Goal: Information Seeking & Learning: Learn about a topic

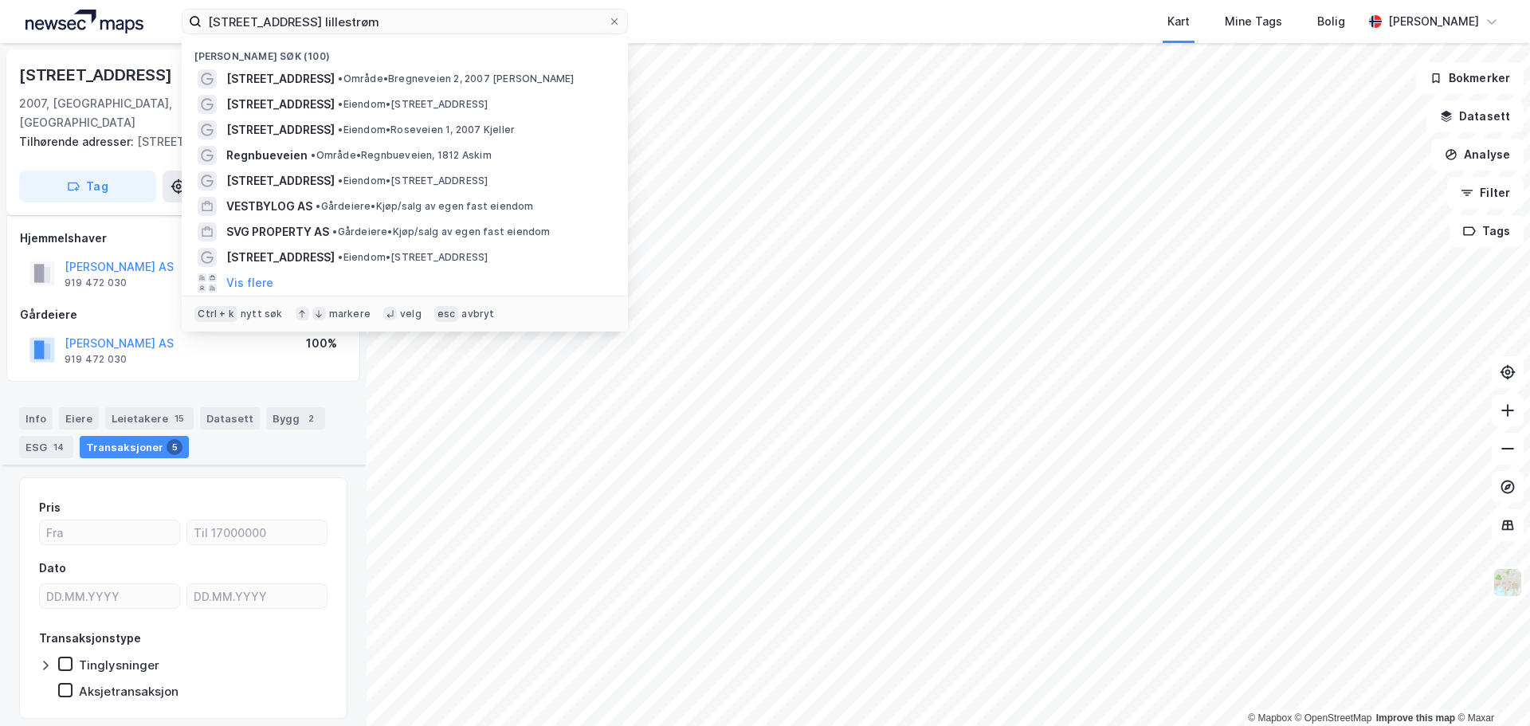
click at [504, 30] on input "[STREET_ADDRESS] lillestrøm" at bounding box center [405, 22] width 406 height 24
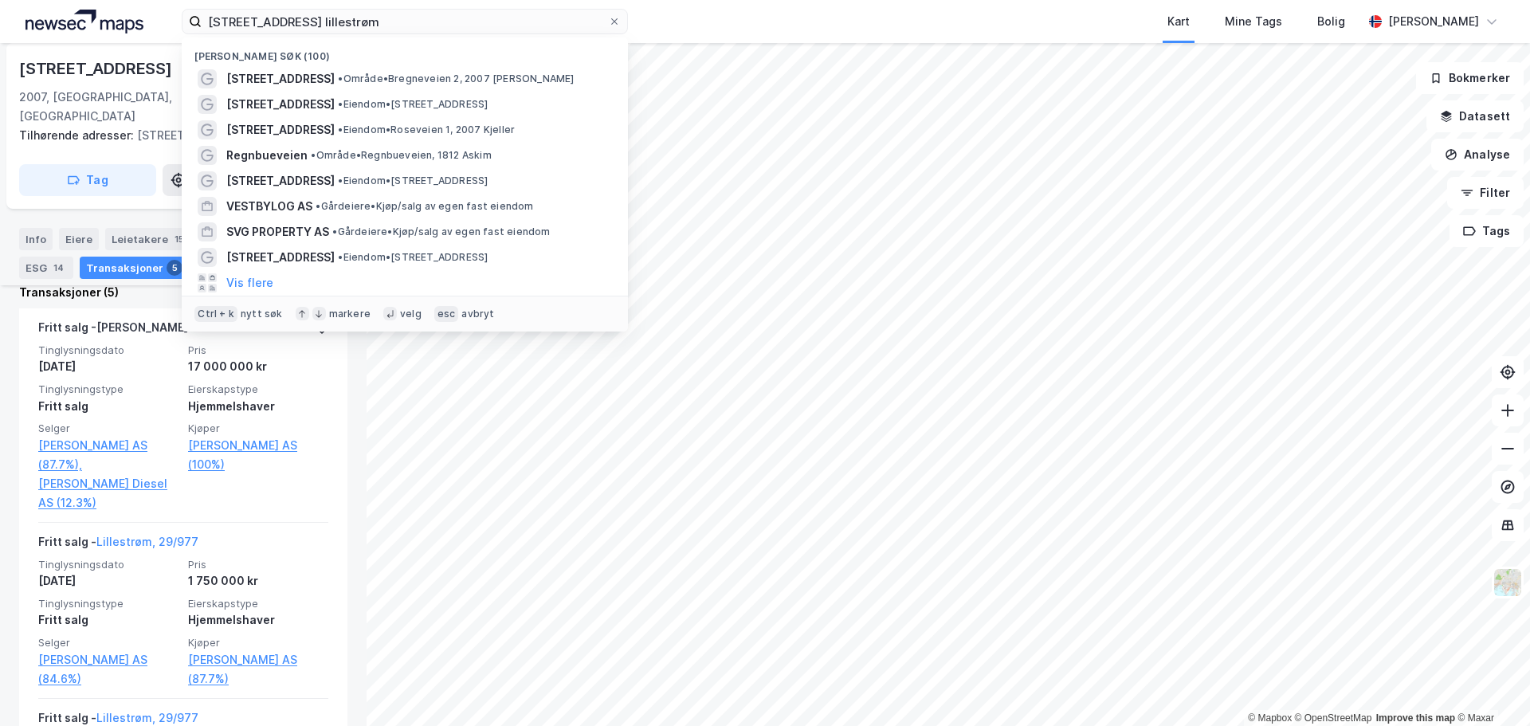
click at [504, 30] on input "[STREET_ADDRESS] lillestrøm" at bounding box center [405, 22] width 406 height 24
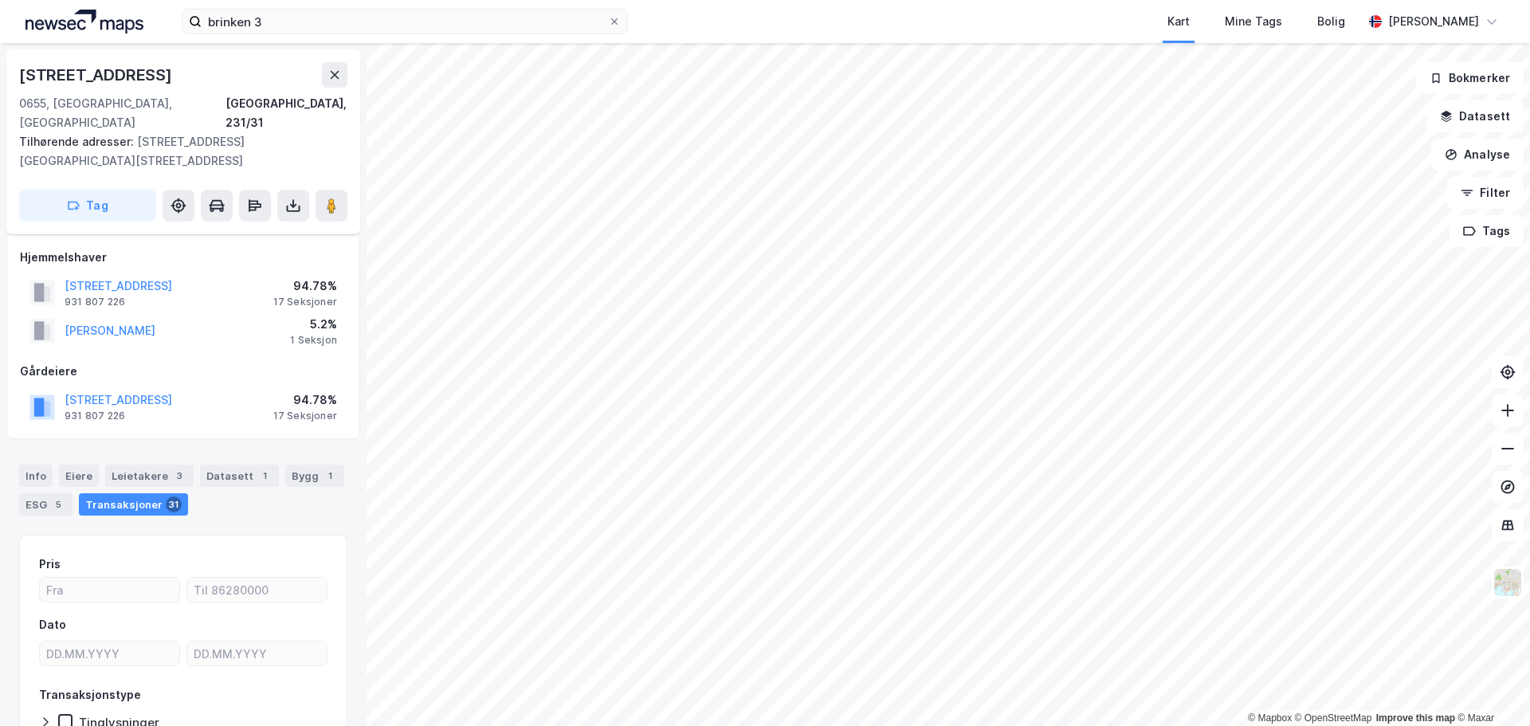
scroll to position [69, 0]
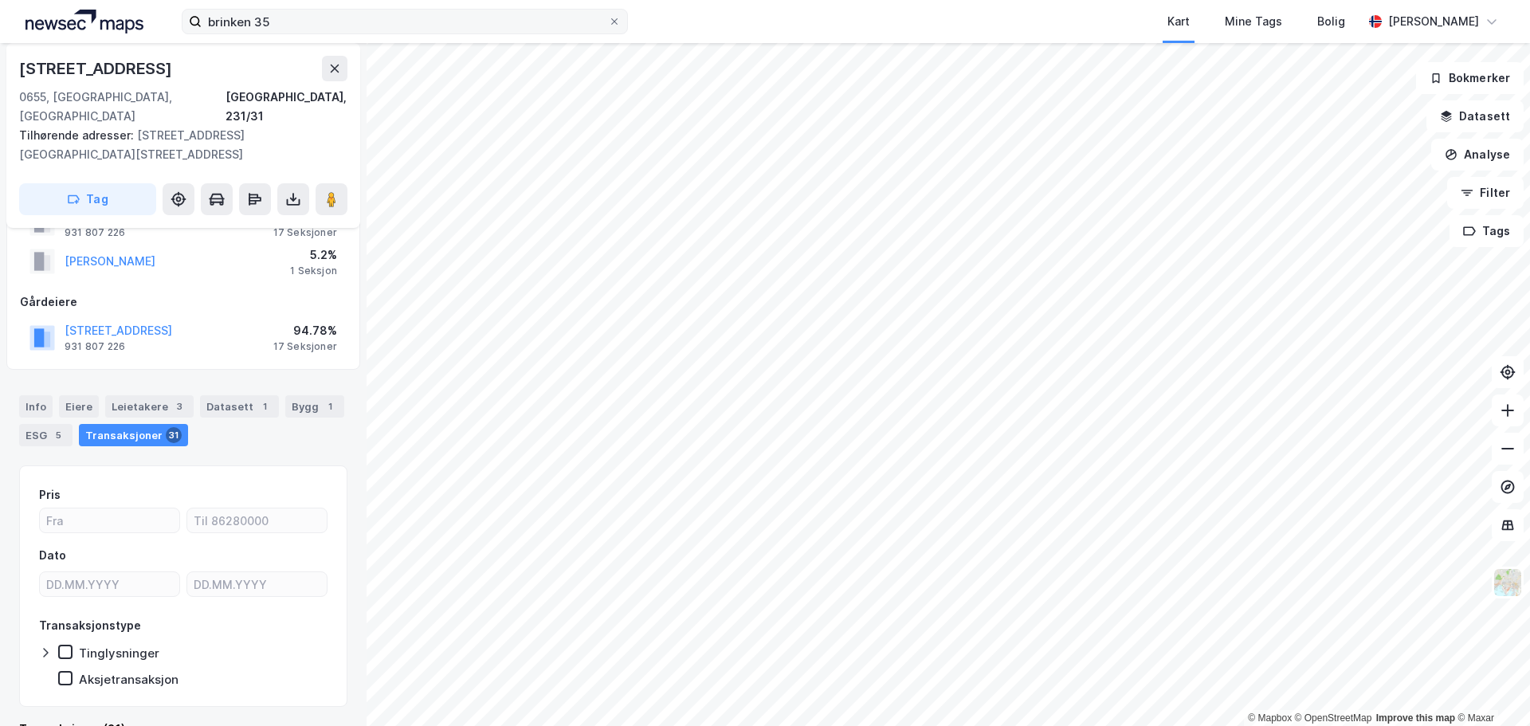
click at [433, 29] on input "brinken 35" at bounding box center [405, 22] width 406 height 24
click at [278, 19] on input "brinken 35" at bounding box center [405, 22] width 406 height 24
click at [329, 73] on icon at bounding box center [334, 68] width 13 height 13
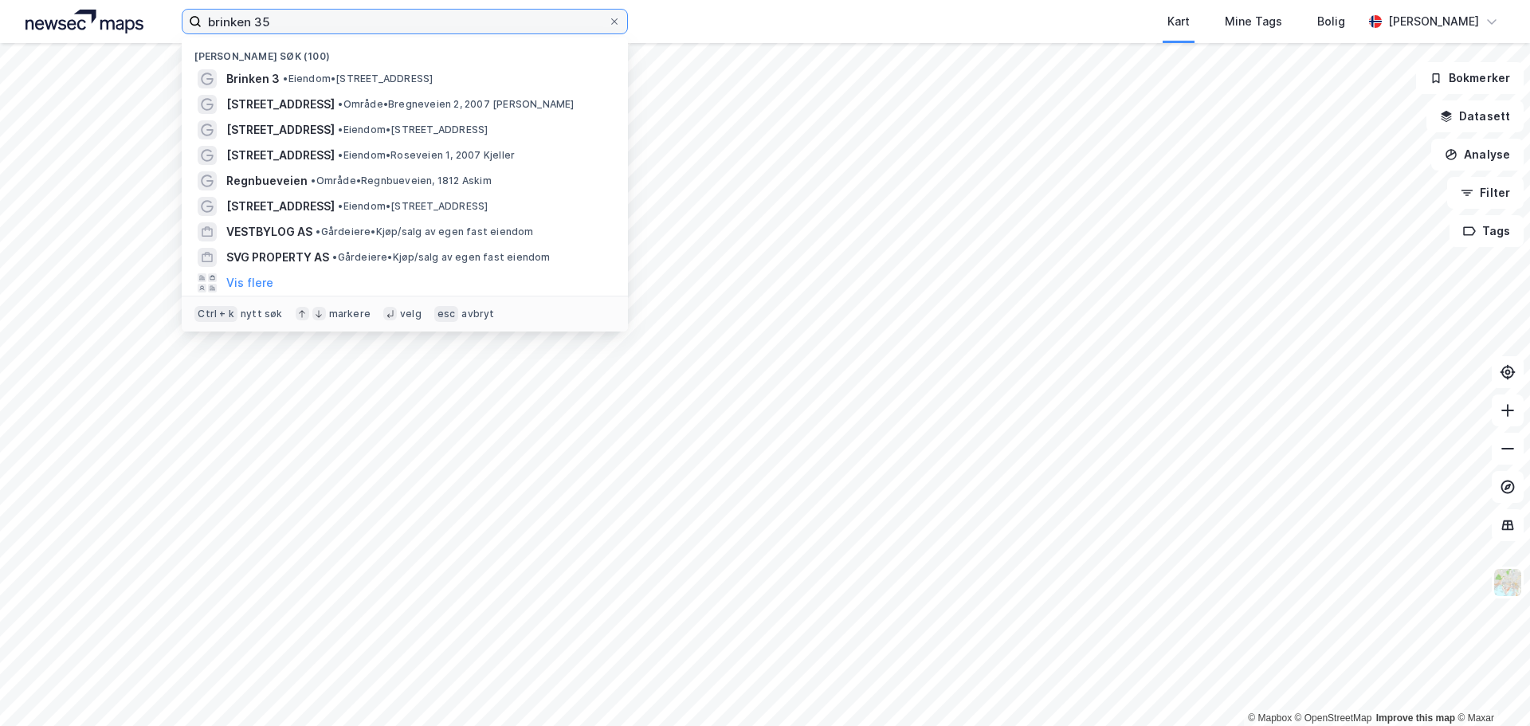
click at [325, 30] on input "brinken 35" at bounding box center [405, 22] width 406 height 24
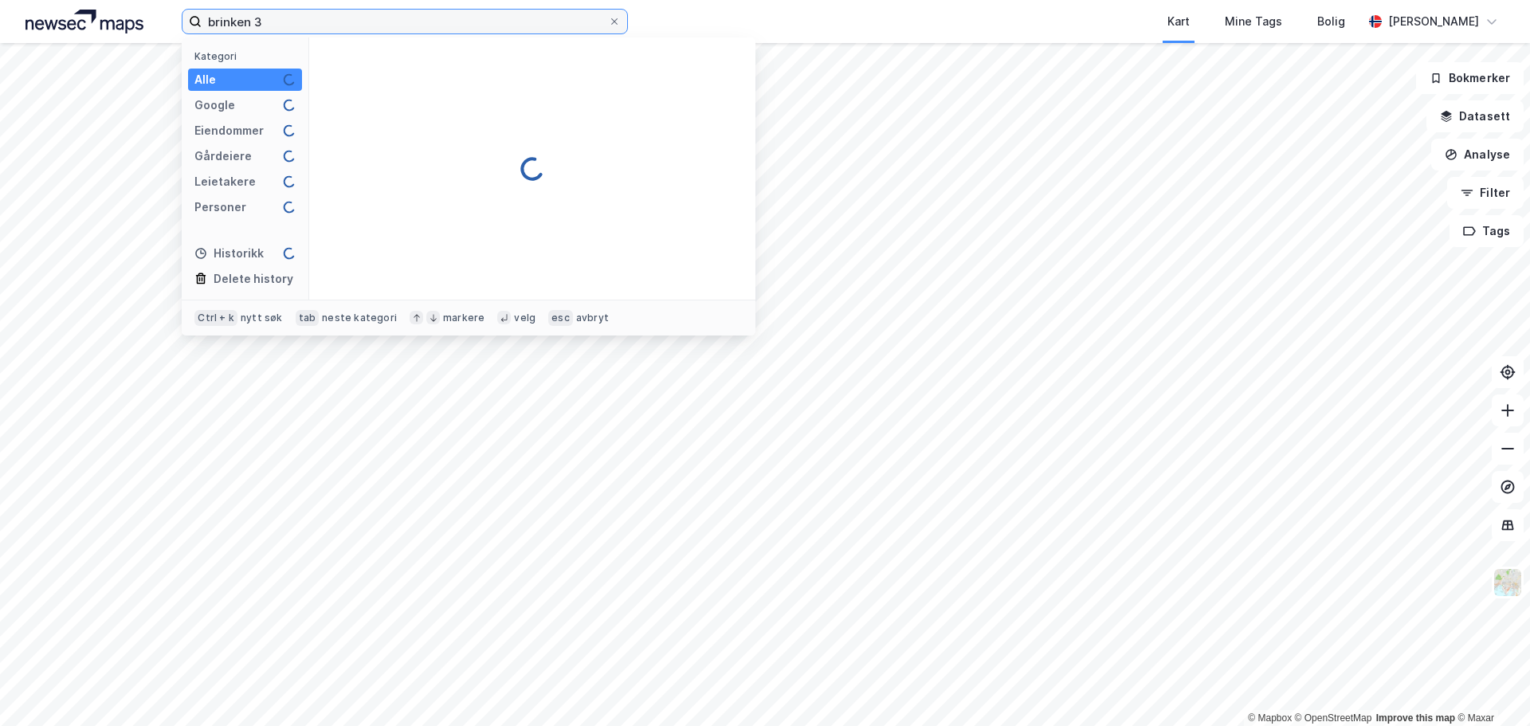
type input "brinken 35"
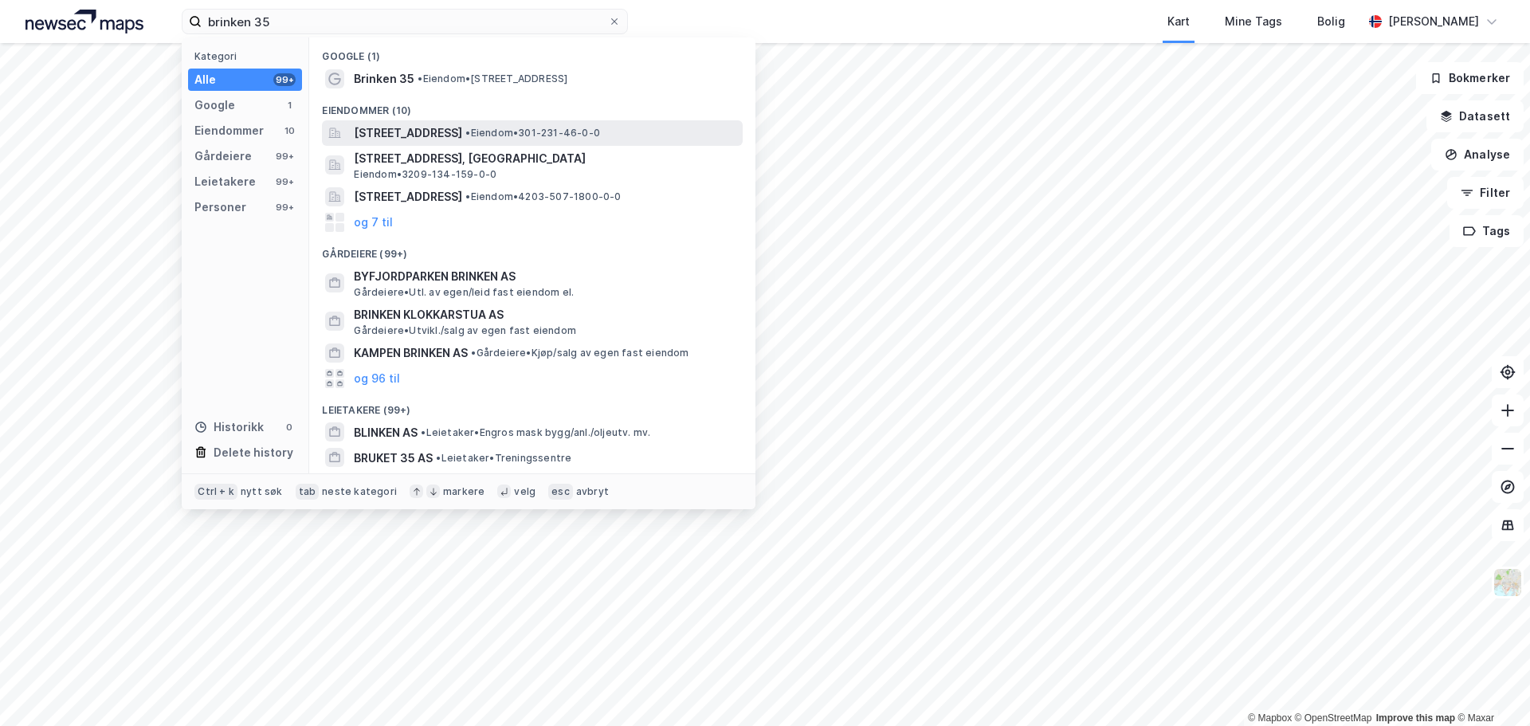
click at [470, 137] on span "•" at bounding box center [467, 133] width 5 height 12
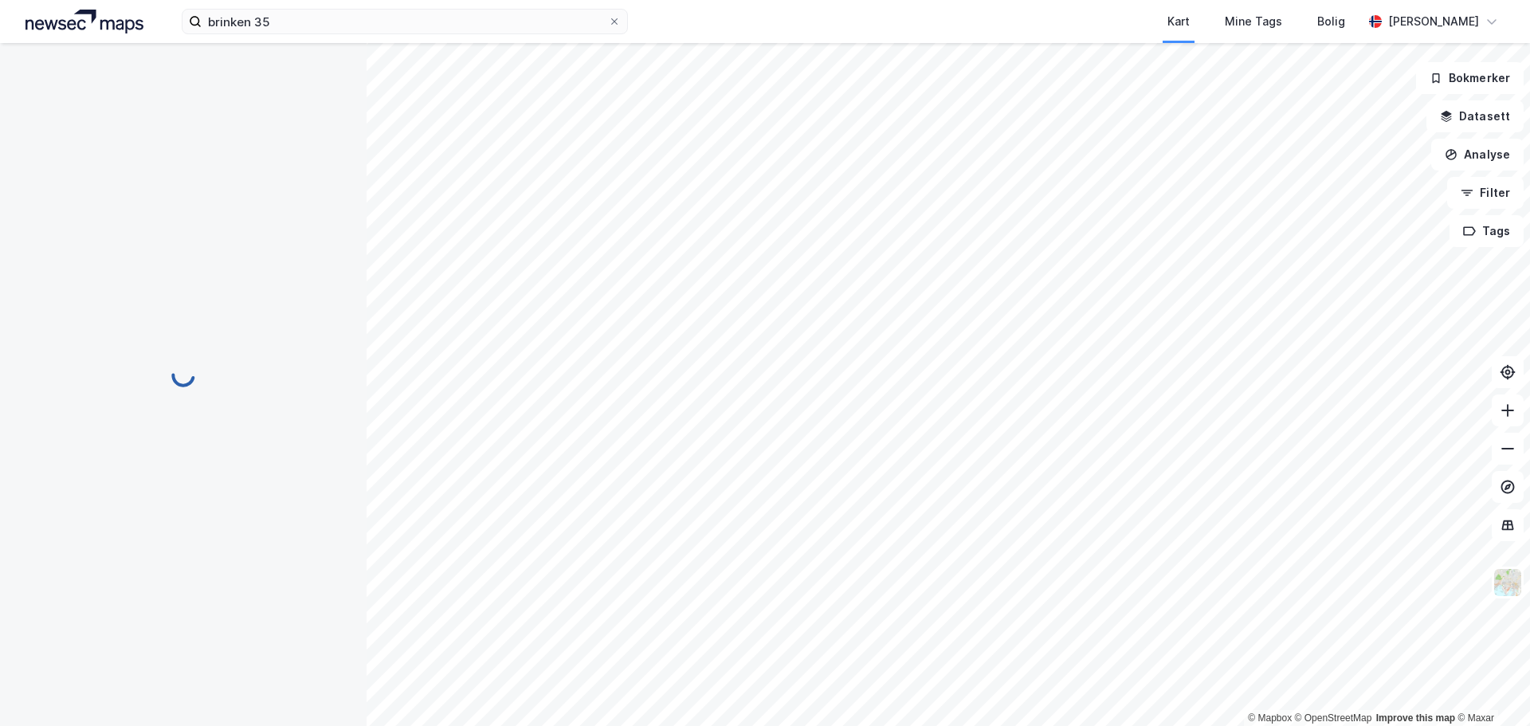
scroll to position [12, 0]
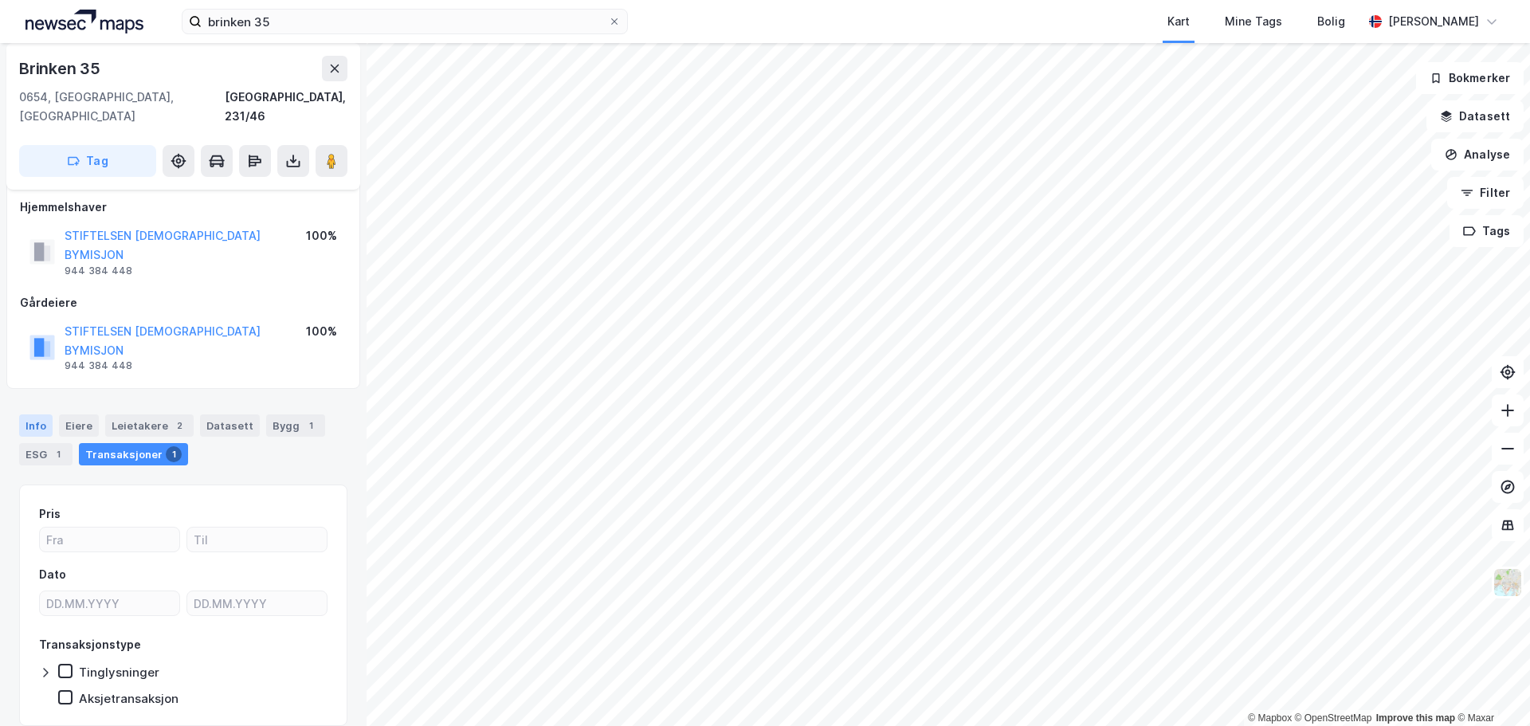
click at [24, 414] on div "Info" at bounding box center [35, 425] width 33 height 22
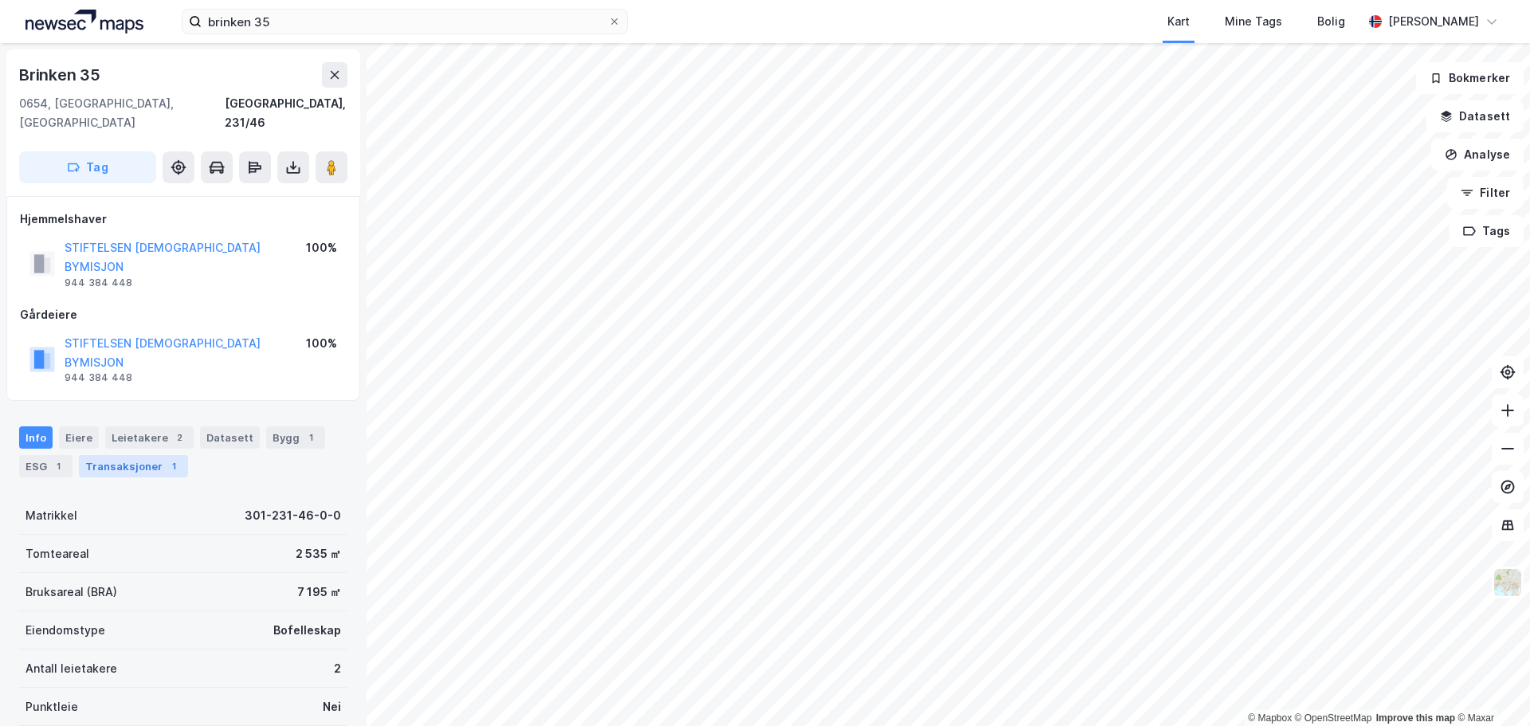
click at [149, 455] on div "Transaksjoner 1" at bounding box center [133, 466] width 109 height 22
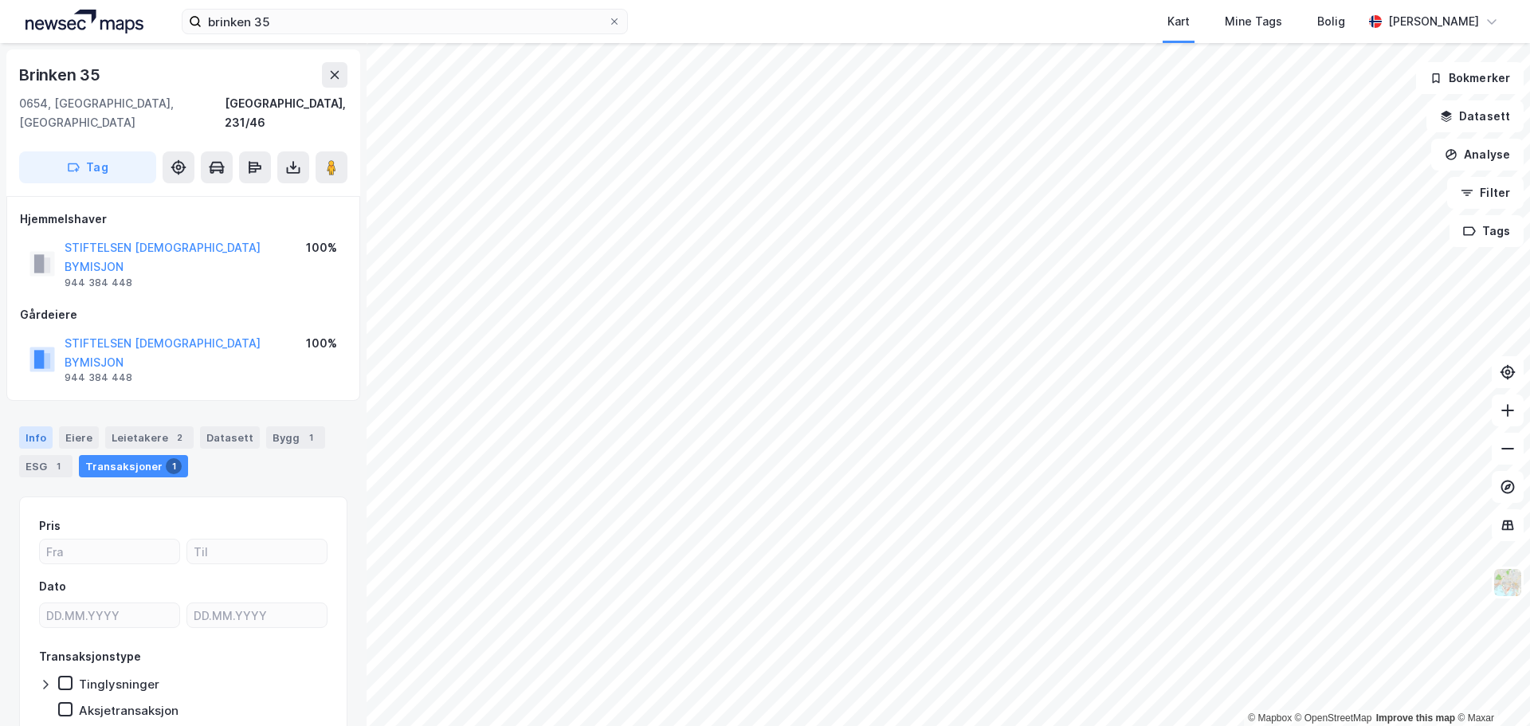
click at [37, 426] on div "Info" at bounding box center [35, 437] width 33 height 22
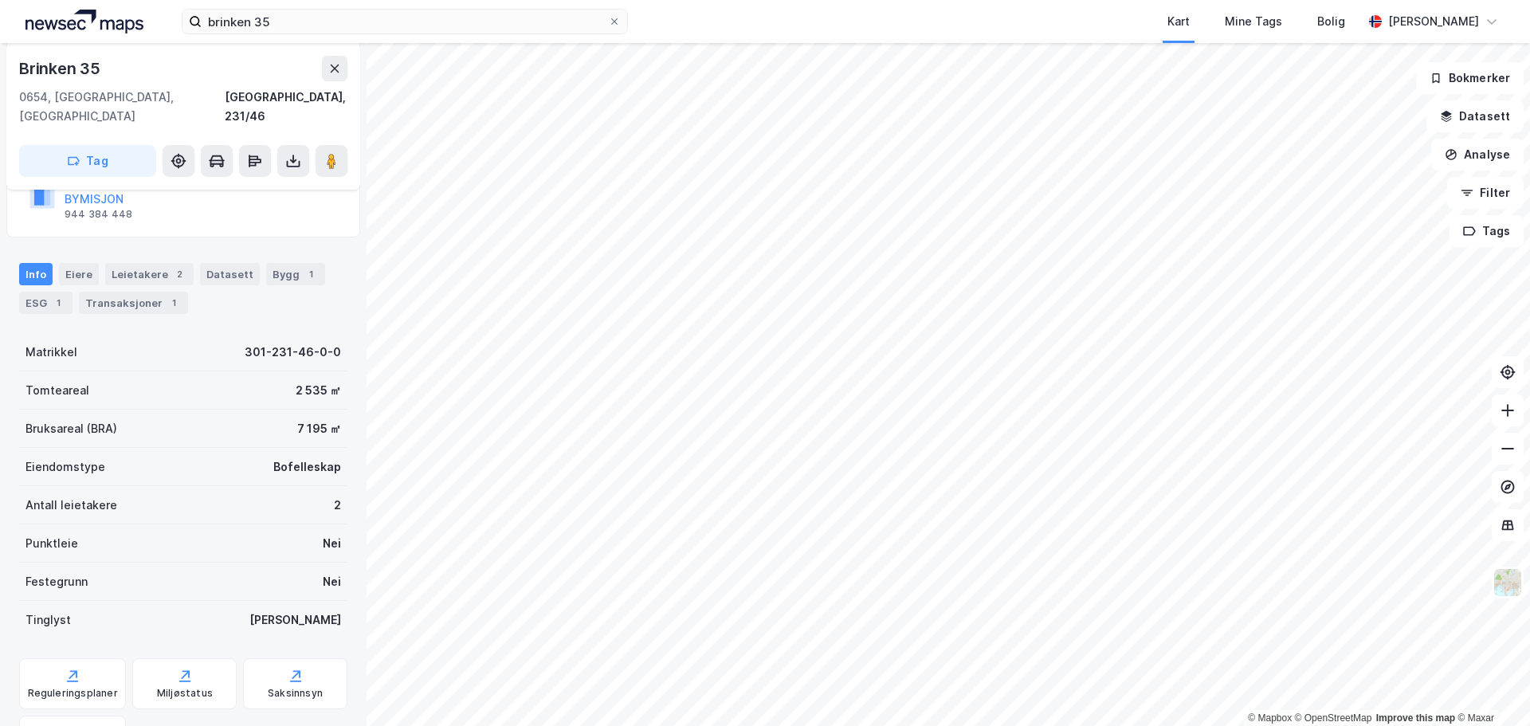
scroll to position [62, 0]
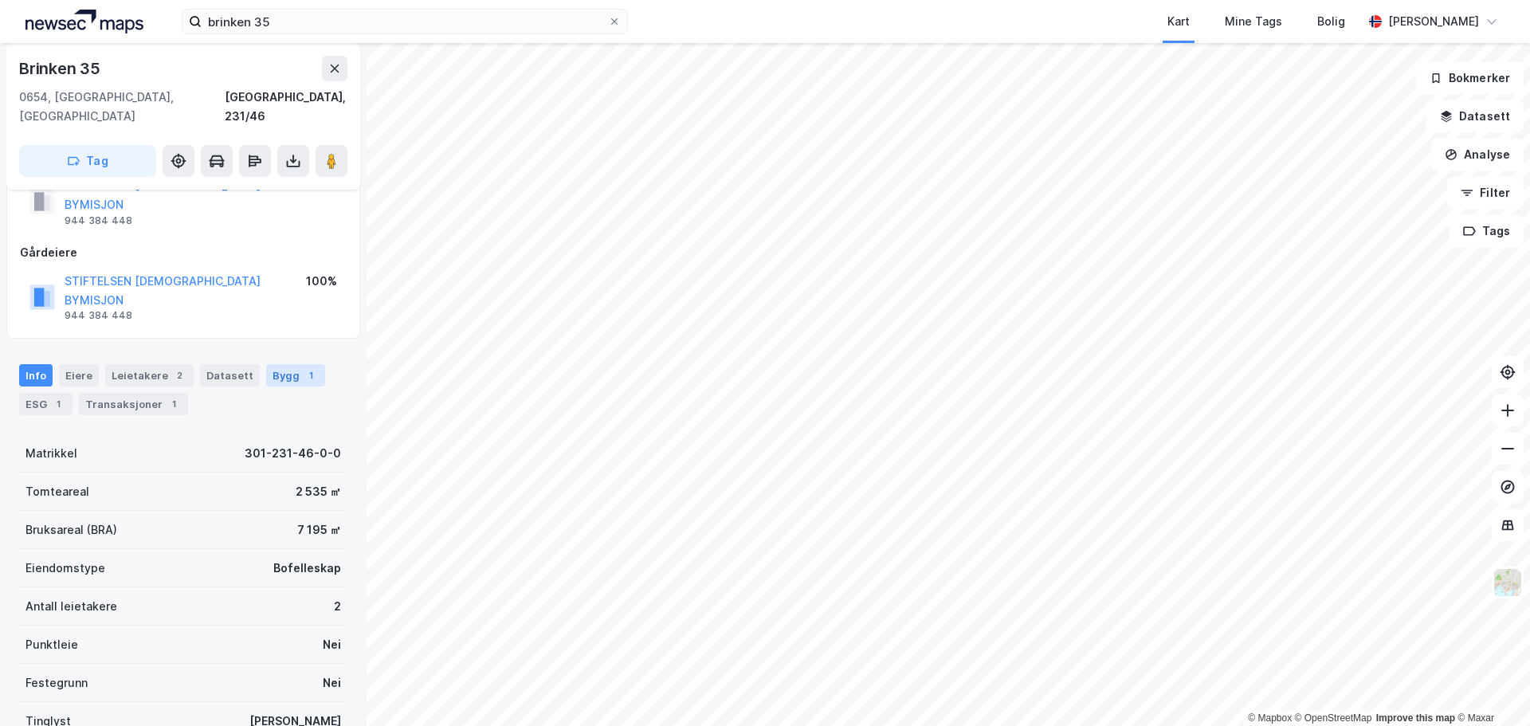
click at [303, 367] on div "1" at bounding box center [311, 375] width 16 height 16
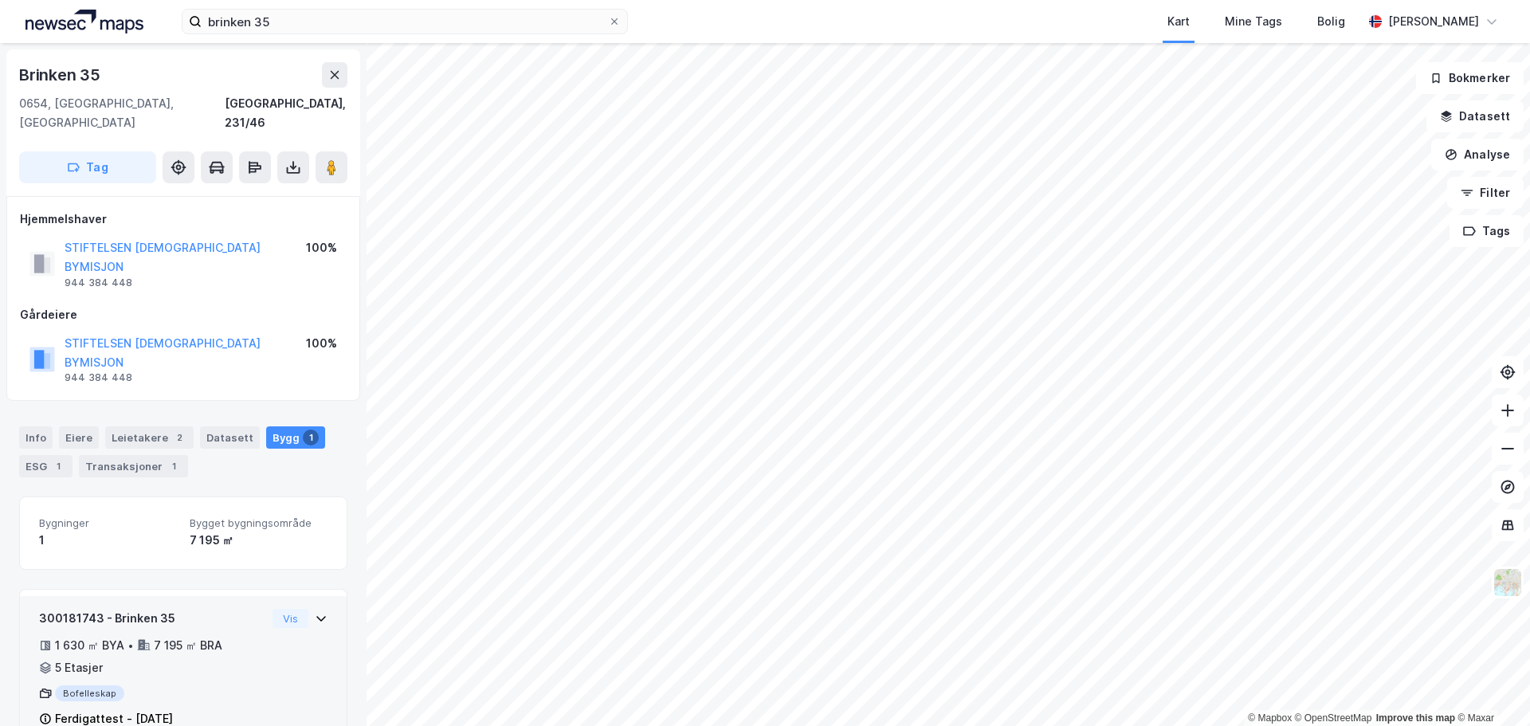
click at [315, 612] on icon at bounding box center [321, 618] width 13 height 13
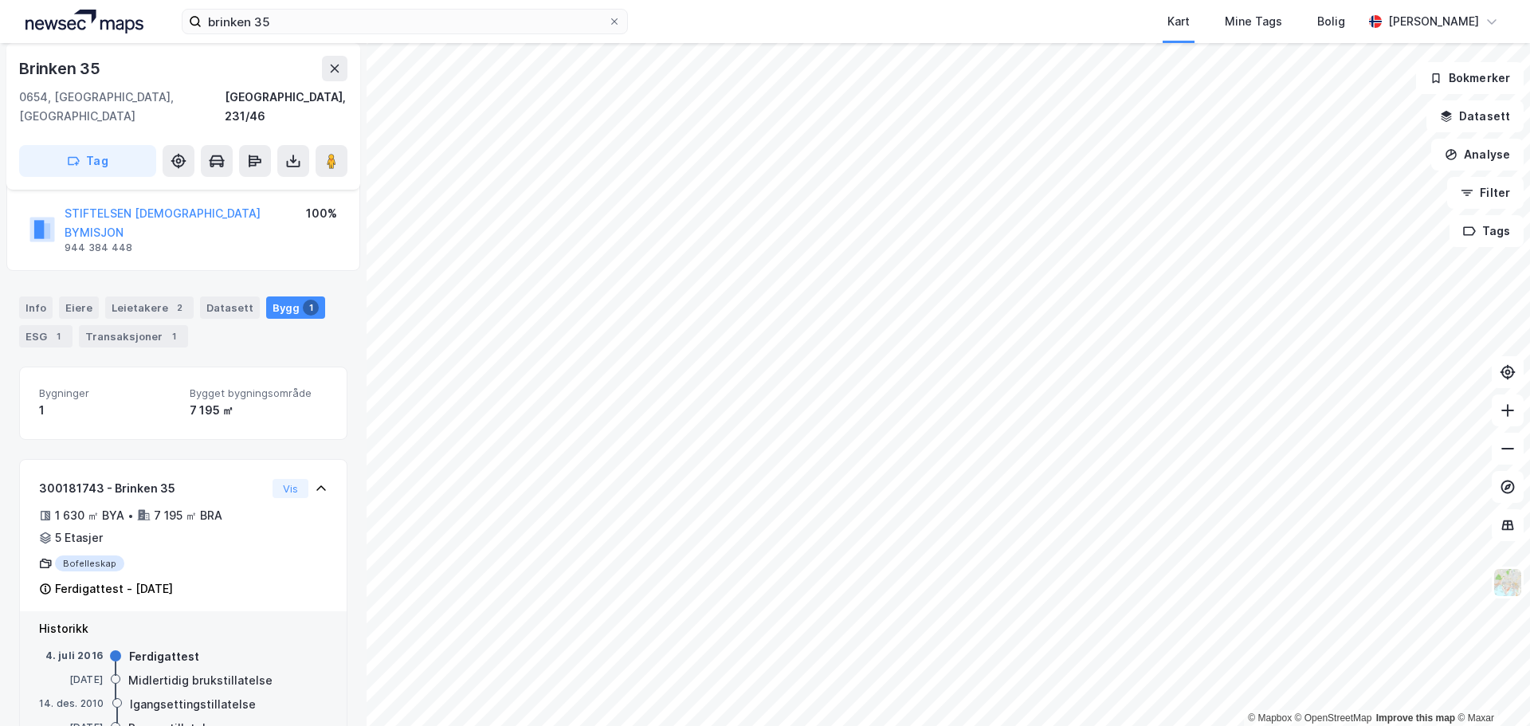
drag, startPoint x: 220, startPoint y: 618, endPoint x: 83, endPoint y: 622, distance: 137.1
click at [83, 672] on div "[DATE] Midlertidig brukstillatelse" at bounding box center [183, 681] width 288 height 18
